Goal: Information Seeking & Learning: Check status

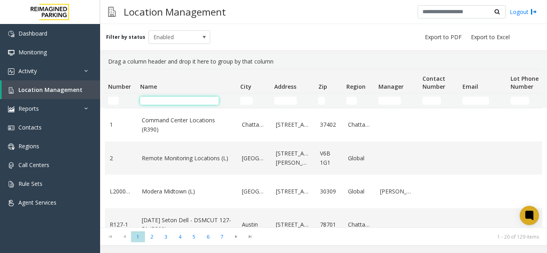
click at [171, 98] on input "Name Filter" at bounding box center [179, 101] width 78 height 8
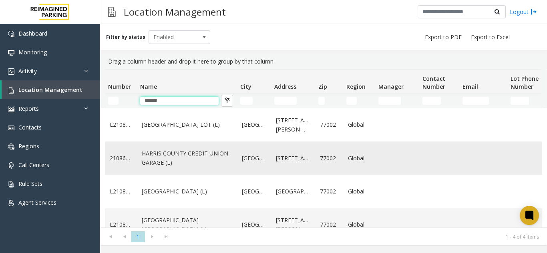
scroll to position [20, 0]
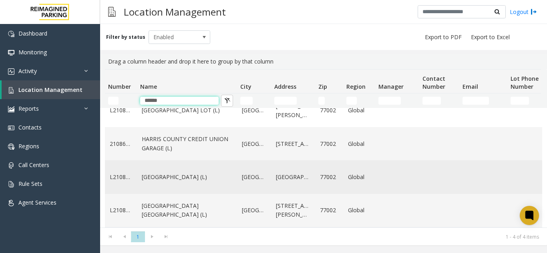
type input "******"
click at [178, 173] on link "[GEOGRAPHIC_DATA] (L)" at bounding box center [187, 177] width 90 height 9
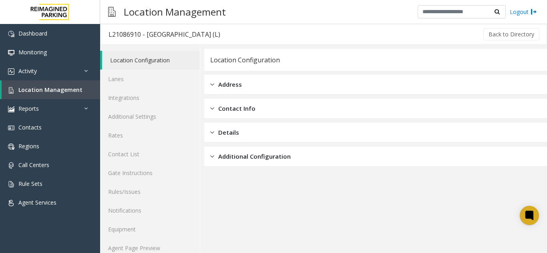
click at [118, 69] on link "Location Configuration" at bounding box center [151, 60] width 98 height 19
click at [131, 76] on link "Lanes" at bounding box center [150, 79] width 100 height 19
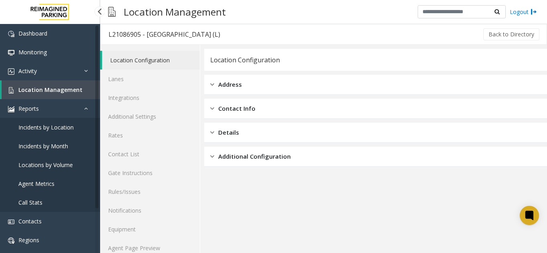
click at [40, 95] on link "Location Management" at bounding box center [51, 89] width 98 height 19
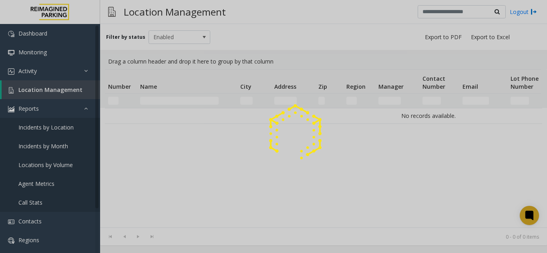
click at [74, 109] on div at bounding box center [273, 126] width 547 height 253
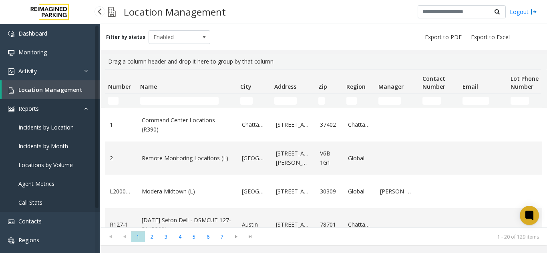
click at [74, 109] on link "Reports" at bounding box center [50, 108] width 100 height 19
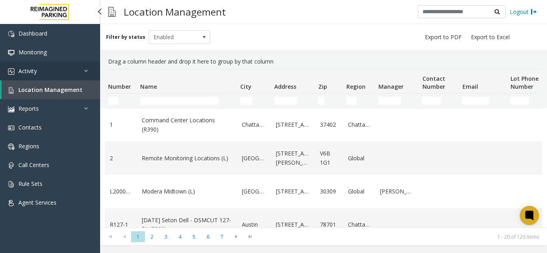
click at [71, 62] on link "Activity" at bounding box center [50, 71] width 100 height 19
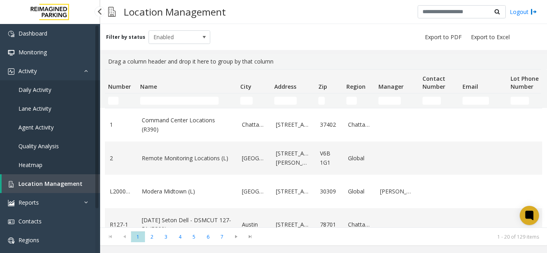
click at [57, 123] on link "Agent Activity" at bounding box center [50, 127] width 100 height 19
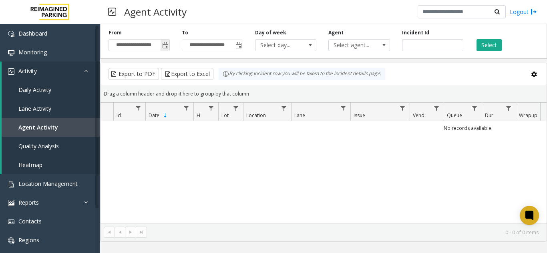
click at [169, 45] on span "Toggle popup" at bounding box center [165, 45] width 6 height 6
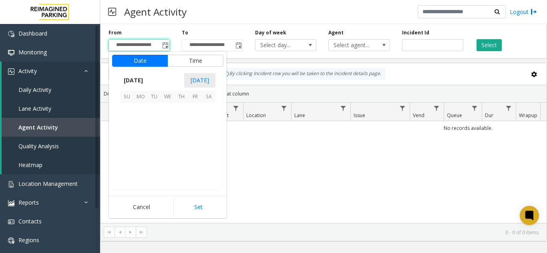
scroll to position [143563, 0]
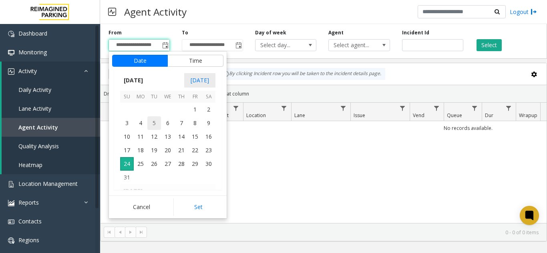
click at [147, 122] on span "5" at bounding box center [154, 123] width 14 height 14
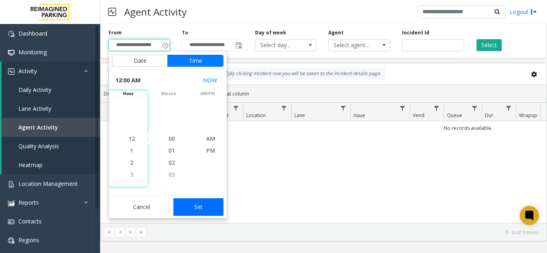
click at [207, 209] on button "Set" at bounding box center [198, 208] width 50 height 18
type input "**********"
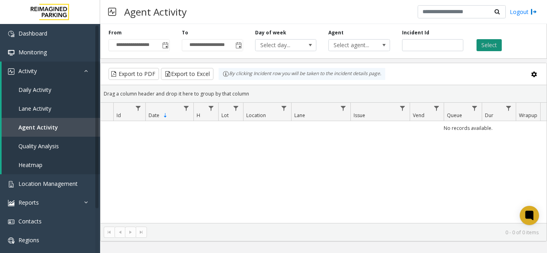
click at [478, 46] on button "Select" at bounding box center [488, 45] width 25 height 12
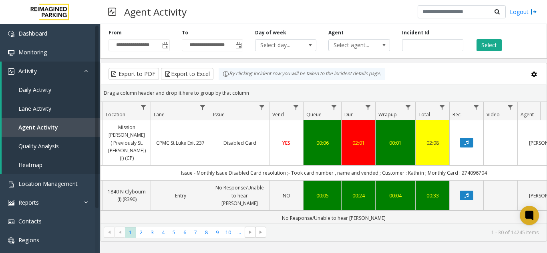
scroll to position [0, 169]
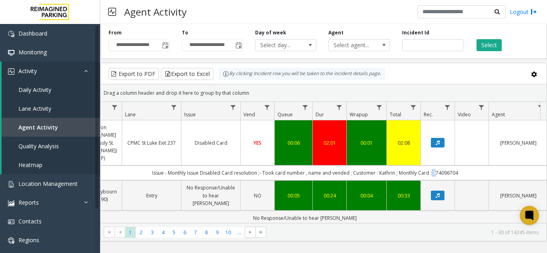
click at [429, 166] on td "Issue - Monthly Issue Disabled Card resolution ;- Took card number , name and v…" at bounding box center [305, 173] width 722 height 15
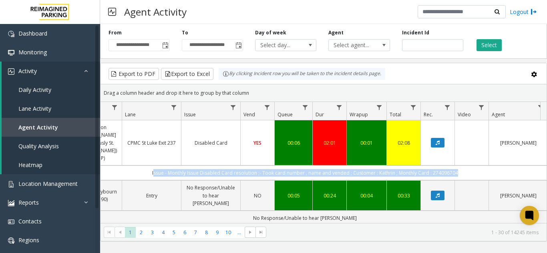
click at [429, 166] on td "Issue - Monthly Issue Disabled Card resolution ;- Took card number , name and v…" at bounding box center [305, 173] width 722 height 15
click at [386, 166] on td "Issue - Monthly Issue Disabled Card resolution ;- Took card number , name and v…" at bounding box center [305, 173] width 722 height 15
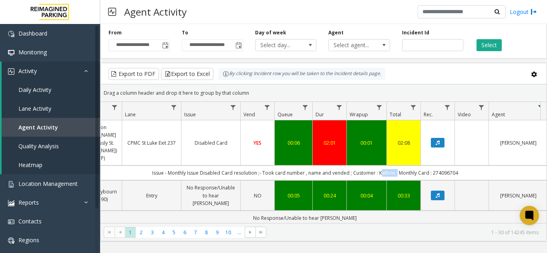
click at [386, 166] on td "Issue - Monthly Issue Disabled Card resolution ;- Took card number , name and v…" at bounding box center [305, 173] width 722 height 15
click at [438, 166] on td "Issue - Monthly Issue Disabled Card resolution ;- Took card number , name and v…" at bounding box center [305, 173] width 722 height 15
copy td "274096704"
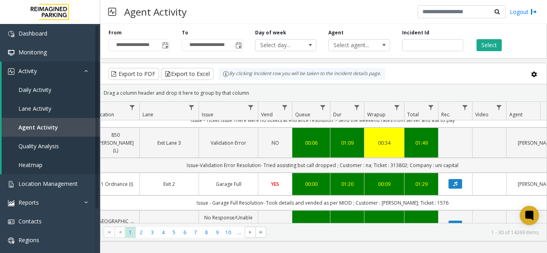
scroll to position [0, 234]
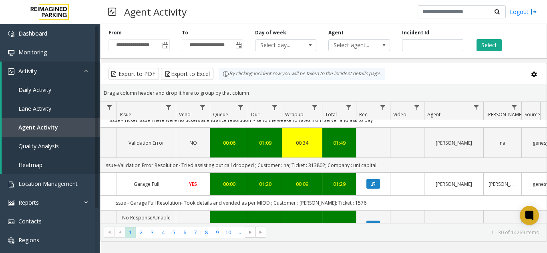
click at [364, 158] on td "Issue-Validation Error Resolution- Tried assisting but call dropped ; Customer …" at bounding box center [241, 165] width 722 height 15
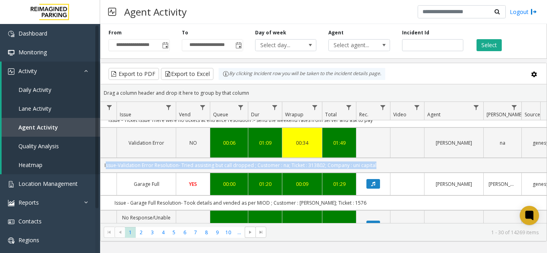
click at [364, 154] on app-root "**********" at bounding box center [273, 126] width 547 height 253
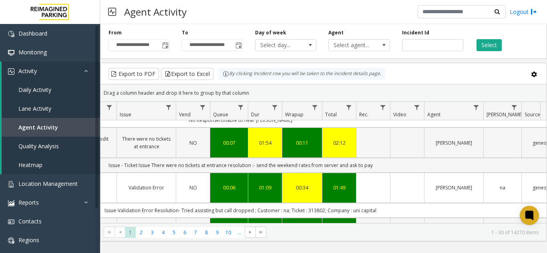
drag, startPoint x: 364, startPoint y: 154, endPoint x: 383, endPoint y: 152, distance: 19.3
click at [383, 158] on td "Issue - Ticket Issue There were no tickets at entrance resolution :- send the w…" at bounding box center [241, 165] width 722 height 15
click at [392, 186] on td "Data table" at bounding box center [407, 188] width 34 height 30
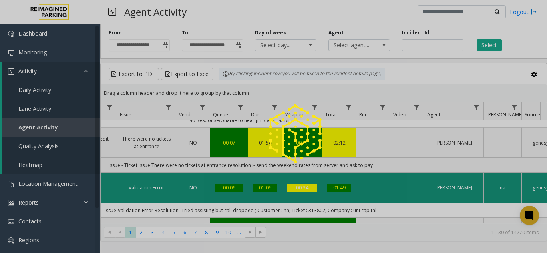
click at [392, 186] on div at bounding box center [273, 126] width 547 height 253
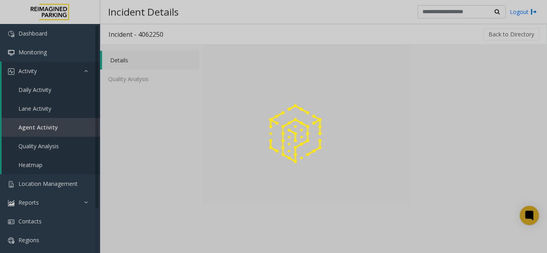
drag, startPoint x: 392, startPoint y: 186, endPoint x: 397, endPoint y: 196, distance: 11.5
click at [397, 196] on div at bounding box center [273, 126] width 547 height 253
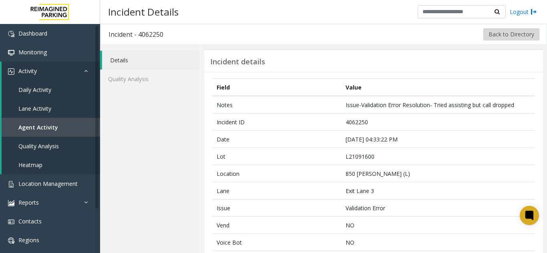
click at [508, 34] on button "Back to Directory" at bounding box center [511, 34] width 56 height 12
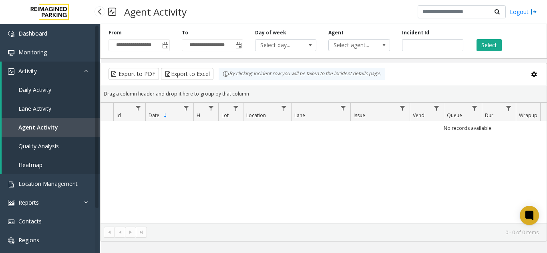
click at [43, 124] on span "Agent Activity" at bounding box center [38, 128] width 40 height 8
click at [161, 49] on span "Toggle popup" at bounding box center [165, 45] width 9 height 13
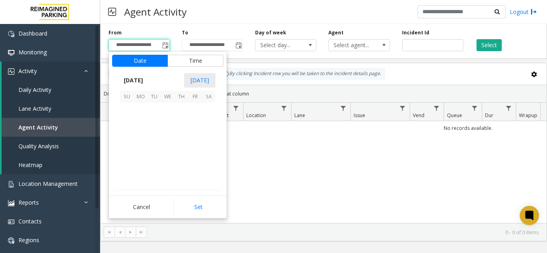
scroll to position [143563, 0]
click at [144, 120] on span "4" at bounding box center [141, 123] width 14 height 14
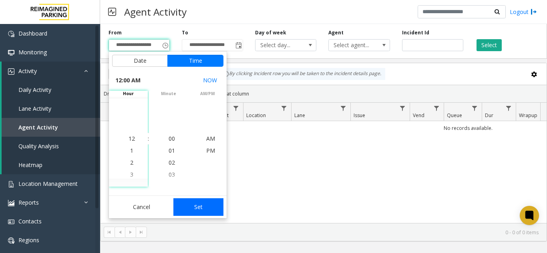
click at [204, 209] on button "Set" at bounding box center [198, 208] width 50 height 18
type input "**********"
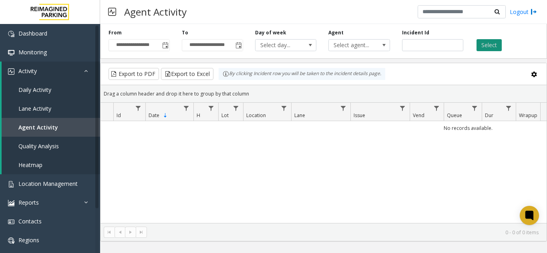
click at [488, 47] on button "Select" at bounding box center [488, 45] width 25 height 12
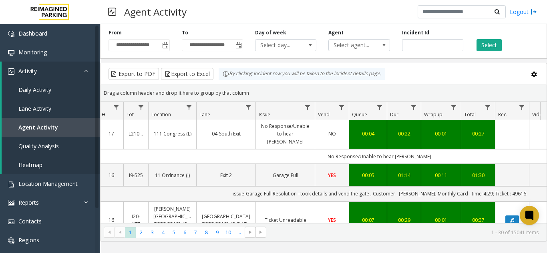
scroll to position [0, 105]
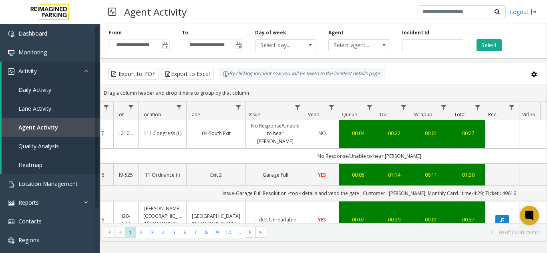
click at [487, 149] on td "No Response/Unable to hear parker" at bounding box center [369, 156] width 722 height 15
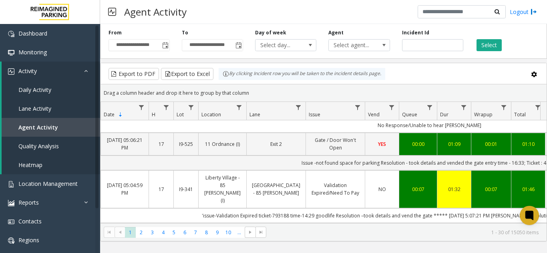
scroll to position [0, 64]
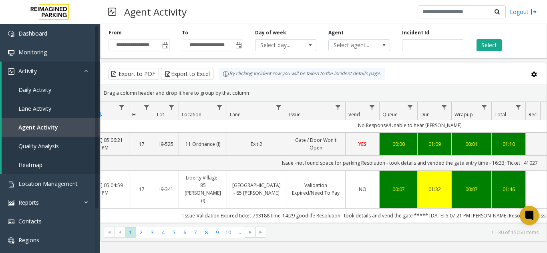
click at [226, 209] on td "'issue-Validation Expired ticket-793188 time-14:29 goodlife Resolution –took de…" at bounding box center [410, 216] width 722 height 15
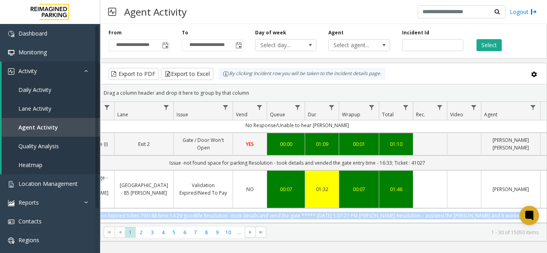
scroll to position [0, 295]
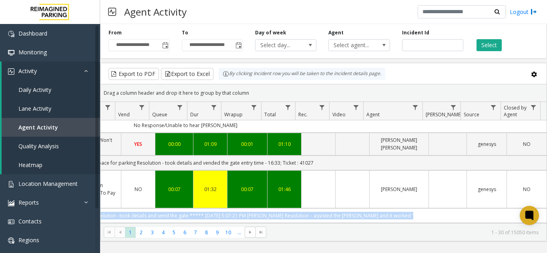
drag, startPoint x: 226, startPoint y: 187, endPoint x: 439, endPoint y: 180, distance: 213.5
click at [439, 209] on td "'issue-Validation Expired ticket-793188 time-14:29 goodlife Resolution –took de…" at bounding box center [186, 216] width 722 height 15
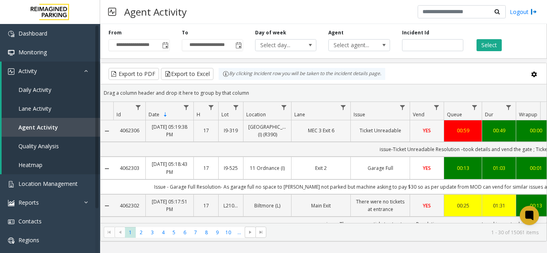
scroll to position [37, 0]
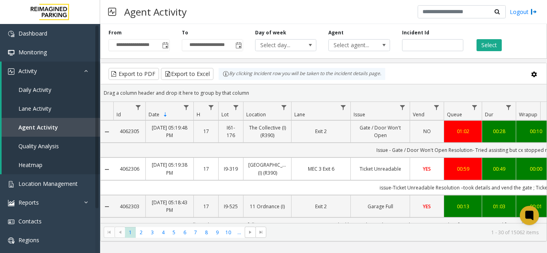
click at [346, 142] on td "Exit 2" at bounding box center [320, 131] width 59 height 22
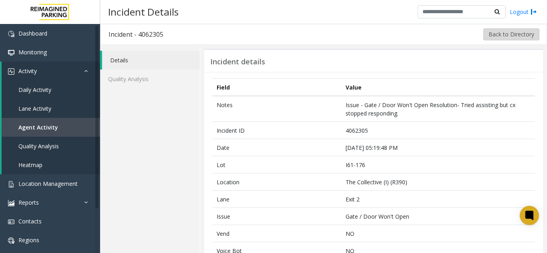
click at [496, 36] on button "Back to Directory" at bounding box center [511, 34] width 56 height 12
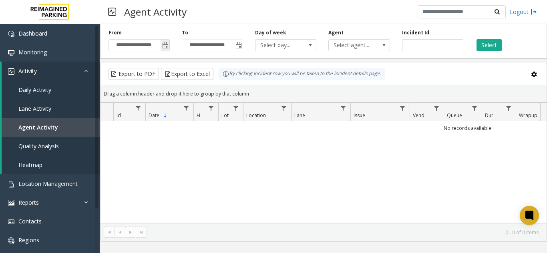
click at [165, 43] on span "Toggle popup" at bounding box center [165, 45] width 6 height 6
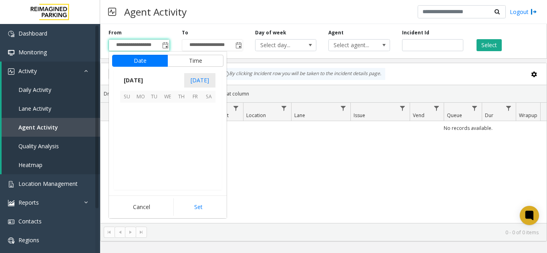
scroll to position [143563, 0]
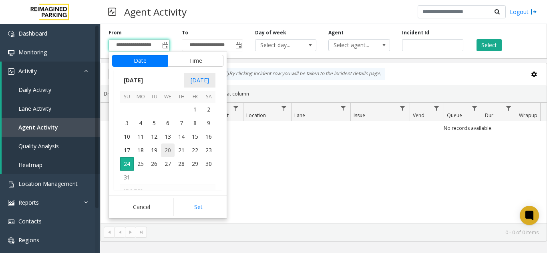
click at [163, 144] on span "20" at bounding box center [168, 151] width 14 height 14
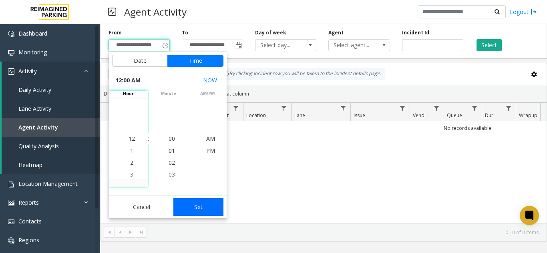
click at [209, 210] on button "Set" at bounding box center [198, 208] width 50 height 18
type input "**********"
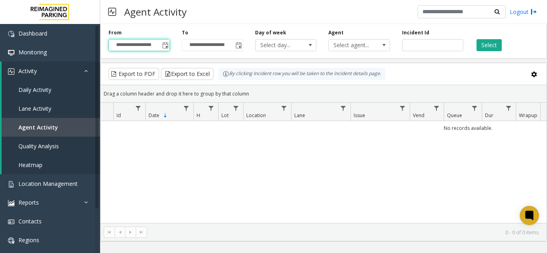
click at [520, 55] on div "**********" at bounding box center [323, 40] width 447 height 38
click at [499, 45] on div "Select" at bounding box center [505, 40] width 73 height 22
click at [499, 45] on button "Select" at bounding box center [488, 45] width 25 height 12
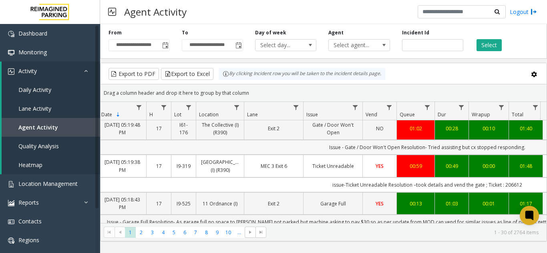
scroll to position [0, 75]
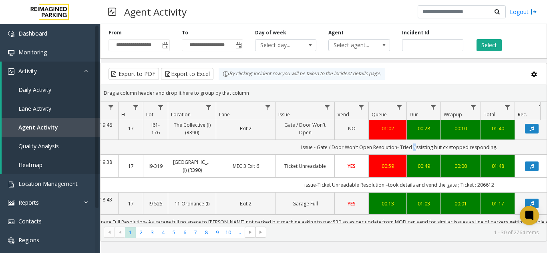
click at [411, 155] on td "Issue - Gate / Door Won't Open Resolution- Tried assisting but cx stopped respo…" at bounding box center [399, 147] width 722 height 15
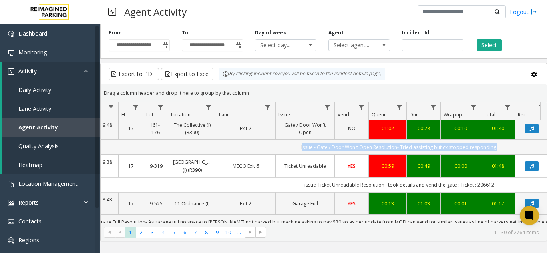
drag, startPoint x: 411, startPoint y: 155, endPoint x: 493, endPoint y: 163, distance: 82.8
click at [493, 155] on td "Issue - Gate / Door Won't Open Resolution- Tried assisting but cx stopped respo…" at bounding box center [399, 147] width 722 height 15
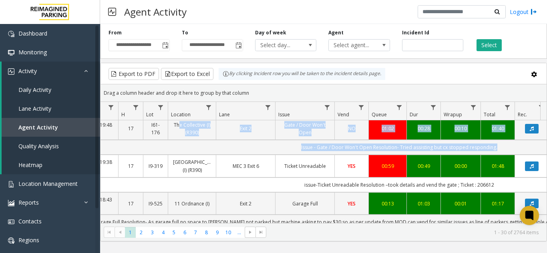
scroll to position [0, 0]
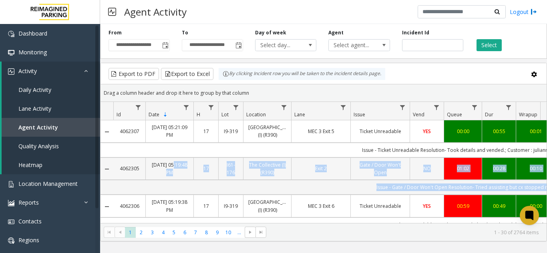
drag, startPoint x: 493, startPoint y: 161, endPoint x: 174, endPoint y: 167, distance: 319.5
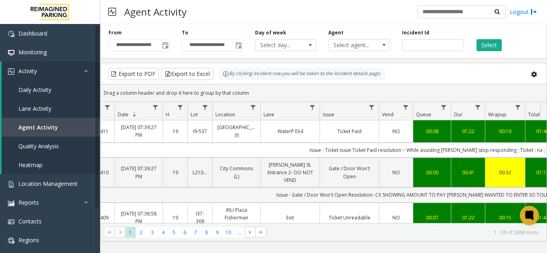
scroll to position [0, 32]
click at [429, 197] on td "Issue - Gate / Door Won't Open Resolution- CX SHOWING AMOUNT TO PAY HWE WANTED …" at bounding box center [442, 195] width 722 height 15
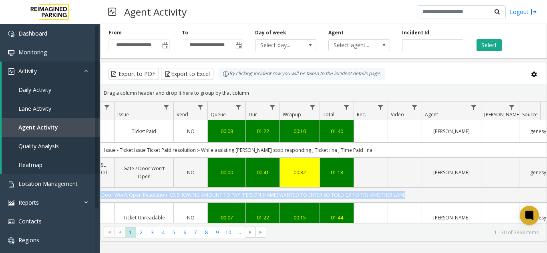
scroll to position [0, 295]
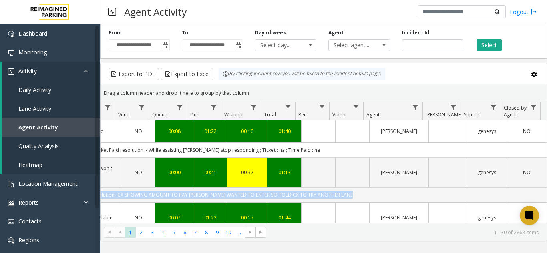
drag, startPoint x: 429, startPoint y: 197, endPoint x: 411, endPoint y: 188, distance: 20.2
click at [411, 188] on td "Issue - Gate / Door Won't Open Resolution- CX SHOWING AMOUNT TO PAY HWE WANTED …" at bounding box center [186, 195] width 722 height 15
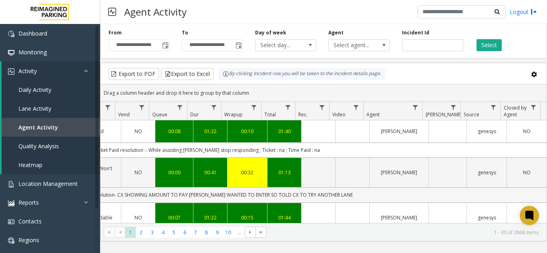
click at [411, 188] on td "Issue - Gate / Door Won't Open Resolution- CX SHOWING AMOUNT TO PAY HWE WANTED …" at bounding box center [186, 195] width 722 height 15
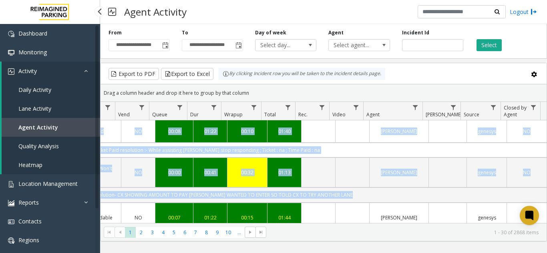
scroll to position [0, 0]
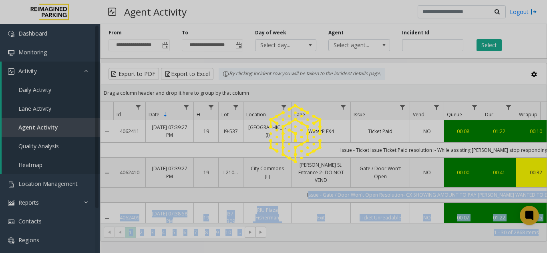
drag, startPoint x: 411, startPoint y: 188, endPoint x: 306, endPoint y: 76, distance: 153.2
click at [306, 76] on kendo-grid "Export to PDF Export to Excel By clicking Incident row you will be taken to the…" at bounding box center [323, 152] width 447 height 179
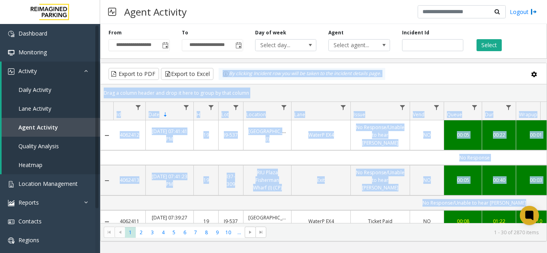
click at [278, 76] on div "By clicking Incident row you will be taken to the incident details page." at bounding box center [302, 74] width 167 height 12
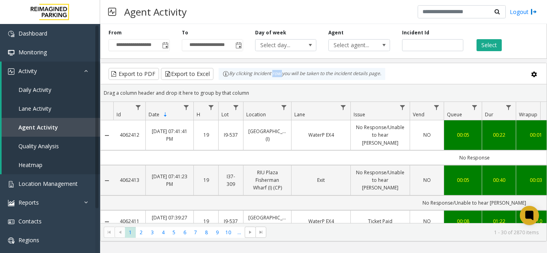
click at [278, 76] on div "By clicking Incident row you will be taken to the incident details page." at bounding box center [302, 74] width 167 height 12
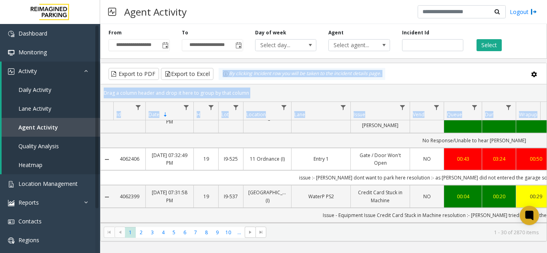
scroll to position [600, 0]
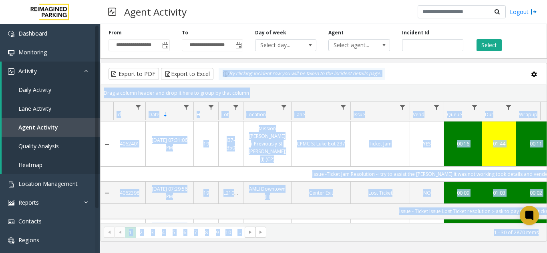
drag, startPoint x: 278, startPoint y: 76, endPoint x: 460, endPoint y: 230, distance: 237.8
click at [460, 230] on kendo-grid "Export to PDF Export to Excel By clicking Incident row you will be taken to the…" at bounding box center [323, 152] width 447 height 179
click at [460, 230] on kendo-pager-info "1 - 30 of 2870 items" at bounding box center [404, 232] width 267 height 7
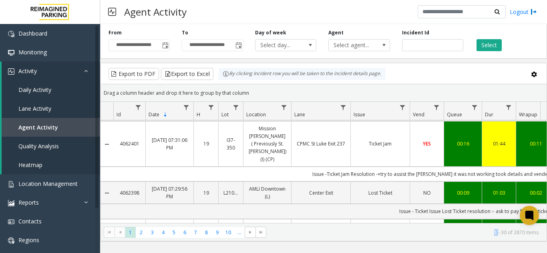
click at [460, 230] on kendo-pager-info "1 - 30 of 2870 items" at bounding box center [404, 232] width 267 height 7
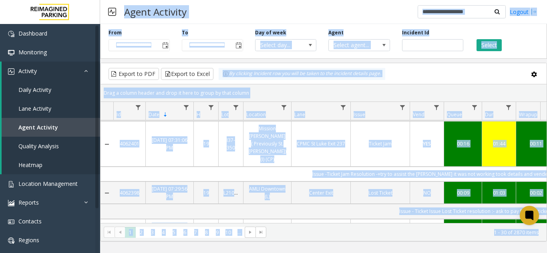
drag, startPoint x: 460, startPoint y: 230, endPoint x: 161, endPoint y: 7, distance: 372.4
click at [155, 0] on div "**********" at bounding box center [323, 126] width 447 height 253
click at [162, 7] on h3 "Agent Activity" at bounding box center [155, 12] width 70 height 20
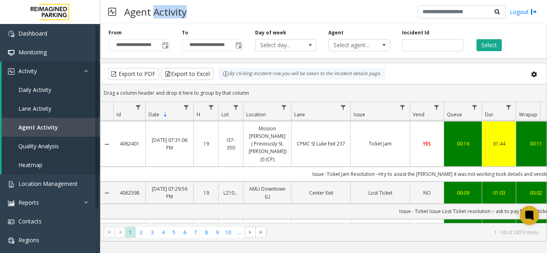
click at [162, 7] on h3 "Agent Activity" at bounding box center [155, 12] width 70 height 20
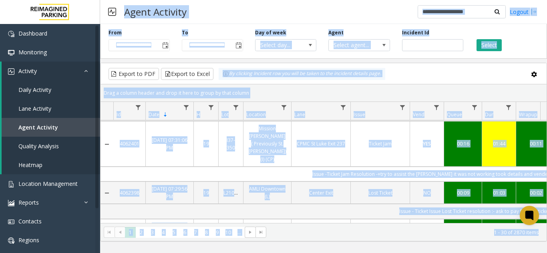
drag, startPoint x: 162, startPoint y: 7, endPoint x: 518, endPoint y: 245, distance: 428.2
click at [546, 238] on html "**********" at bounding box center [273, 126] width 547 height 253
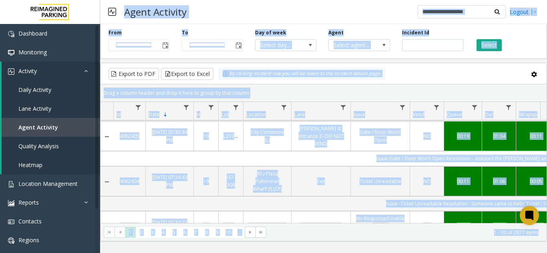
click at [346, 23] on div "Agent Activity Logout" at bounding box center [323, 12] width 447 height 24
